Goal: Information Seeking & Learning: Learn about a topic

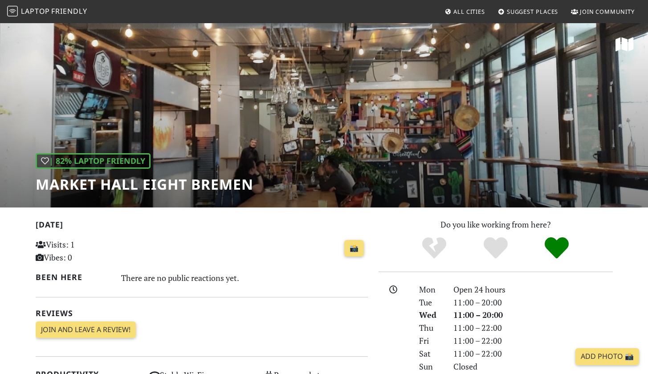
scroll to position [2, 0]
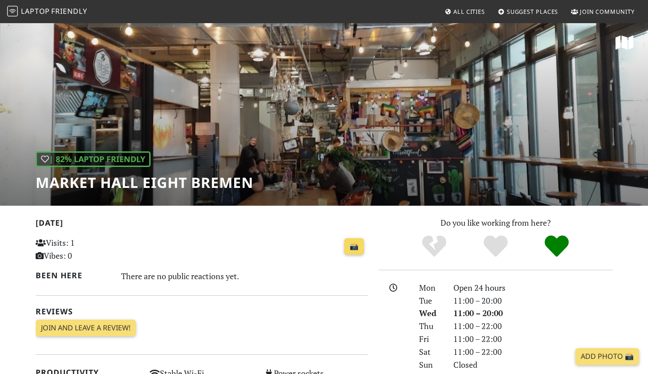
click at [356, 244] on link "📸" at bounding box center [355, 246] width 20 height 17
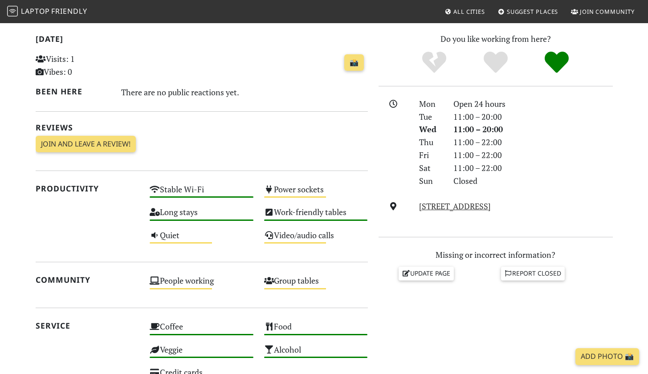
scroll to position [50, 0]
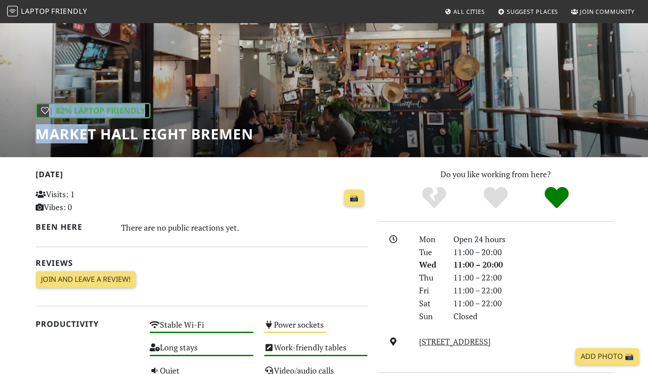
drag, startPoint x: 257, startPoint y: 137, endPoint x: 90, endPoint y: 137, distance: 167.1
click at [90, 137] on div "| 82% Laptop Friendly Market Hall Eight [GEOGRAPHIC_DATA]" at bounding box center [324, 64] width 648 height 185
click at [90, 139] on h1 "Market Hall Eight Bremen" at bounding box center [145, 134] width 218 height 17
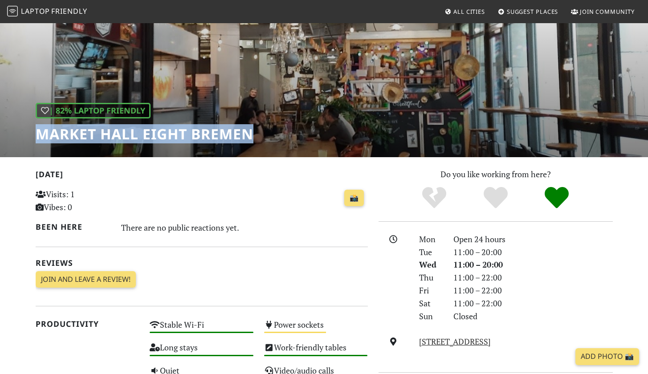
drag, startPoint x: 37, startPoint y: 135, endPoint x: 251, endPoint y: 136, distance: 214.4
click at [251, 136] on h1 "Market Hall Eight Bremen" at bounding box center [145, 134] width 218 height 17
copy h1 "Market Hall Eight Bremen"
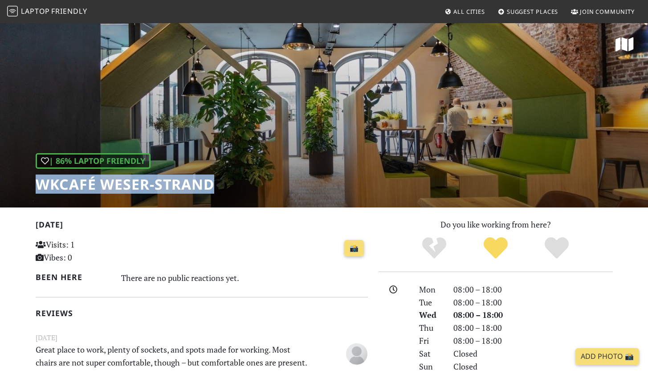
drag, startPoint x: 212, startPoint y: 189, endPoint x: 41, endPoint y: 181, distance: 171.4
click at [41, 181] on h1 "WKcafé WESER-Strand" at bounding box center [125, 184] width 179 height 17
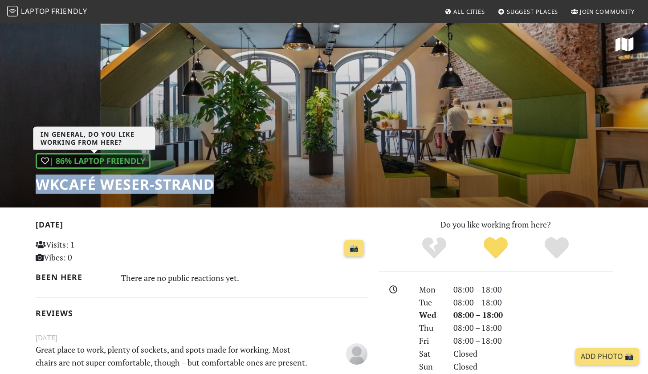
copy h1 "WKcafé WESER-Strand"
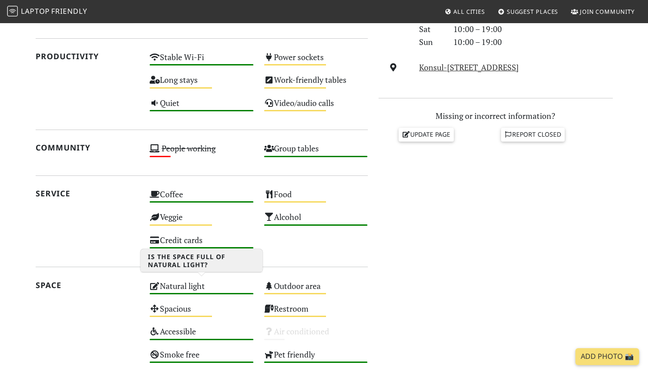
scroll to position [470, 0]
